Goal: Task Accomplishment & Management: Manage account settings

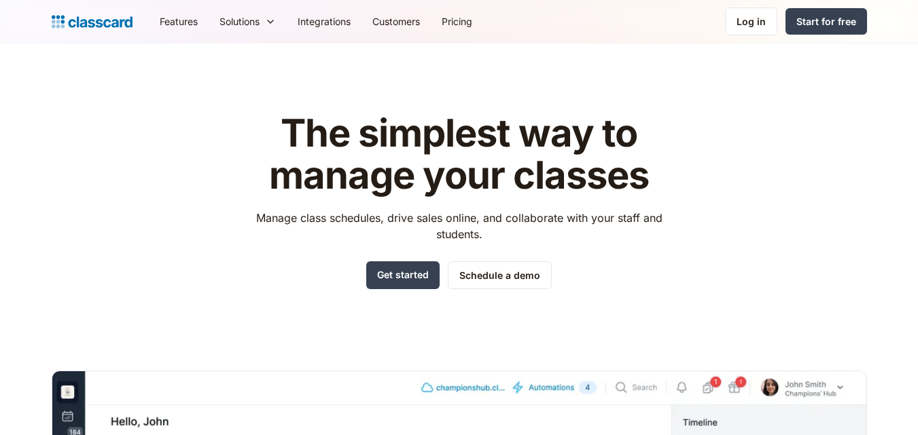
click at [747, 29] on link "Log in" at bounding box center [751, 21] width 52 height 28
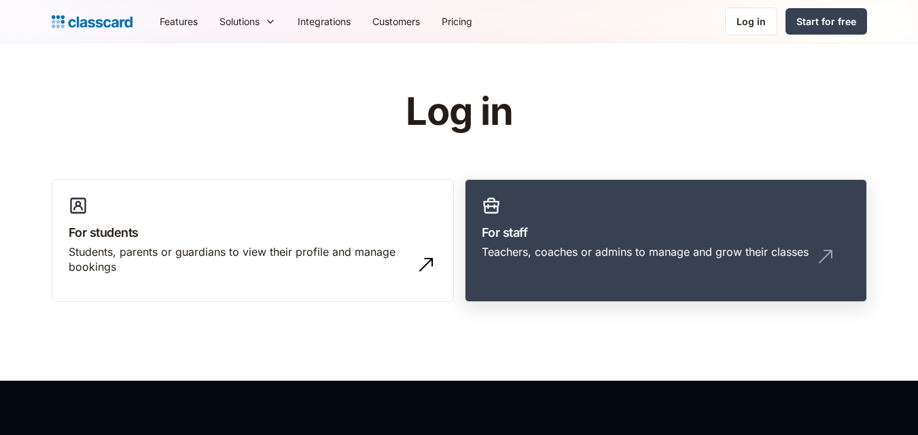
click at [639, 192] on link "For staff Teachers, coaches or admins to manage and grow their classes" at bounding box center [666, 241] width 402 height 124
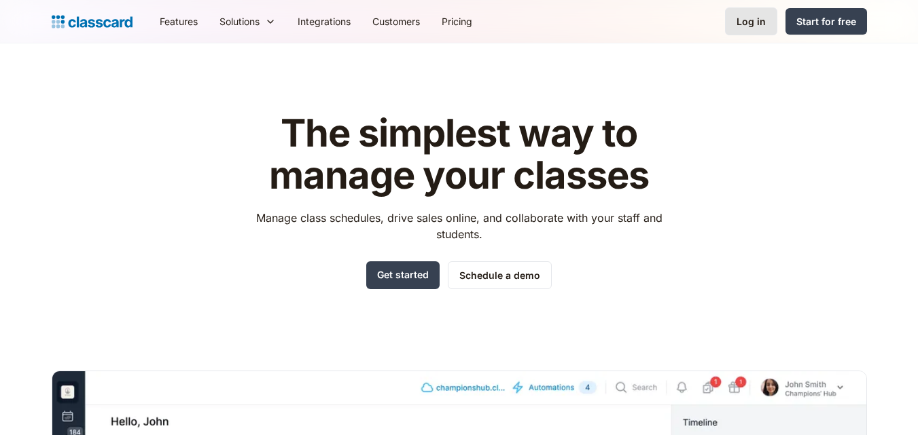
click at [769, 14] on link "Log in" at bounding box center [751, 21] width 52 height 28
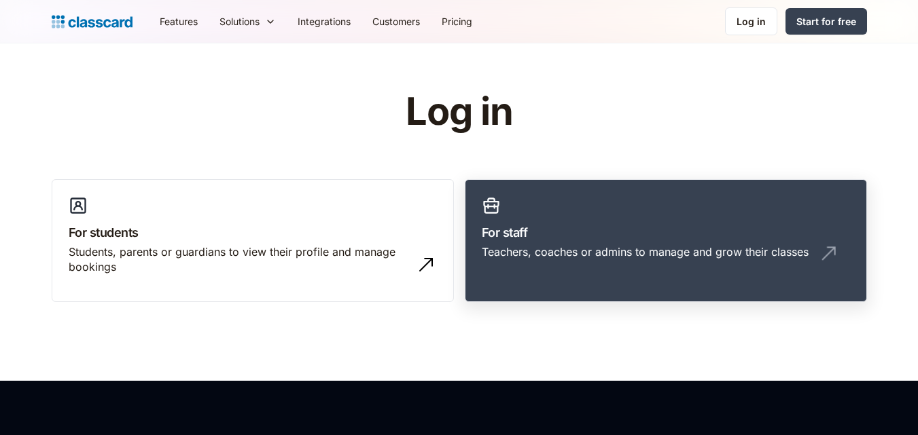
click at [534, 270] on link "For staff Teachers, coaches or admins to manage and grow their classes" at bounding box center [666, 241] width 402 height 124
